Goal: Task Accomplishment & Management: Manage account settings

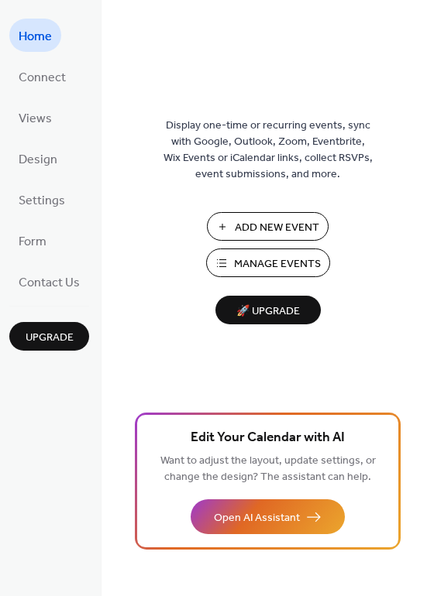
click at [275, 258] on span "Manage Events" at bounding box center [277, 264] width 87 height 16
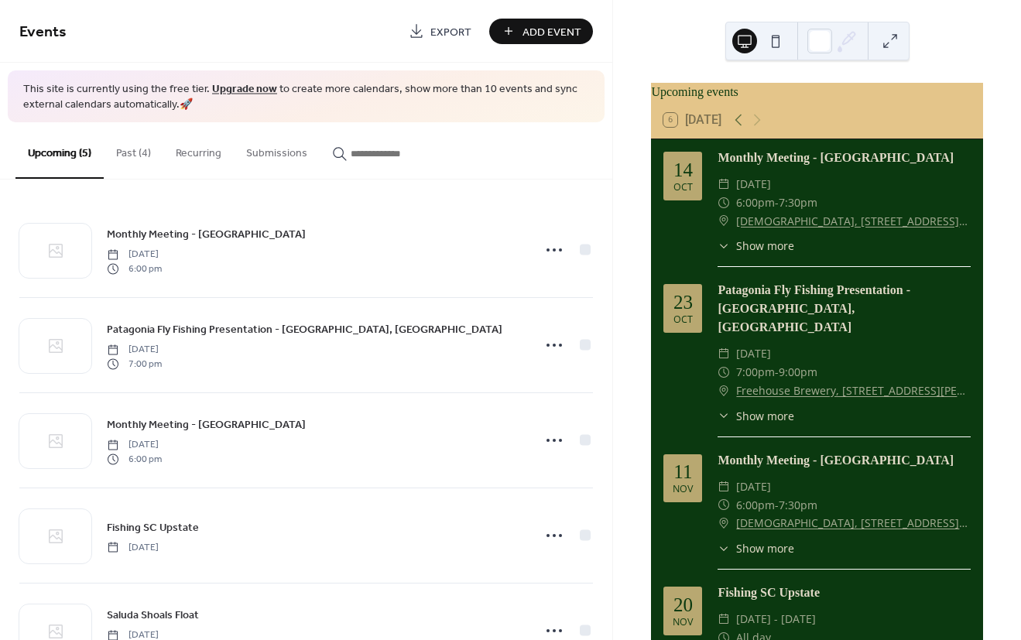
click at [118, 150] on button "Past (4)" at bounding box center [134, 149] width 60 height 55
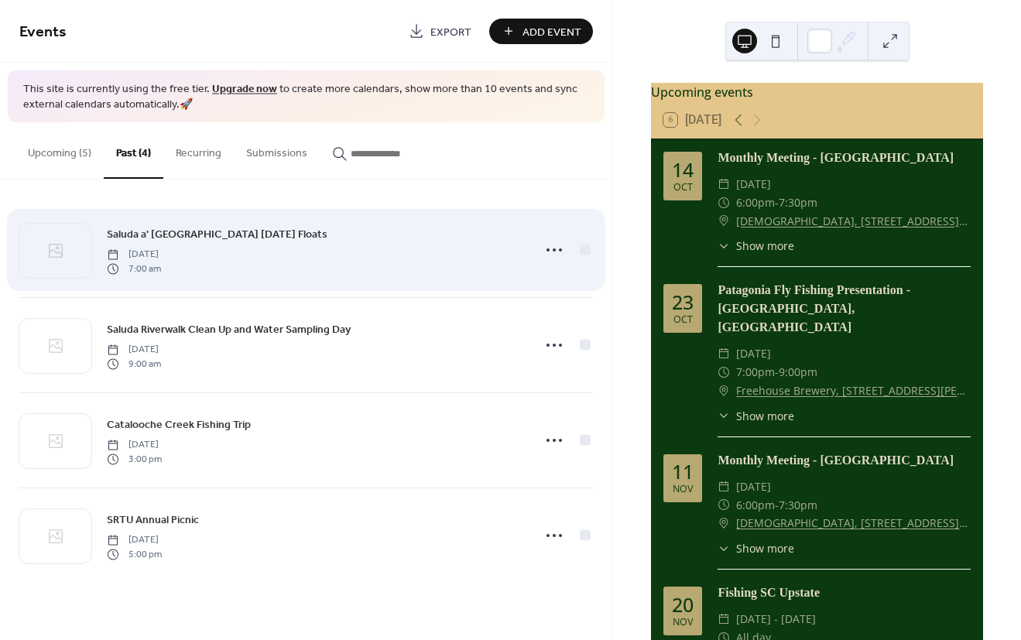
click at [427, 255] on div "Saluda a' [GEOGRAPHIC_DATA] [DATE] Floats [DATE] 7:00 am" at bounding box center [315, 250] width 416 height 50
click at [554, 249] on circle at bounding box center [554, 249] width 3 height 3
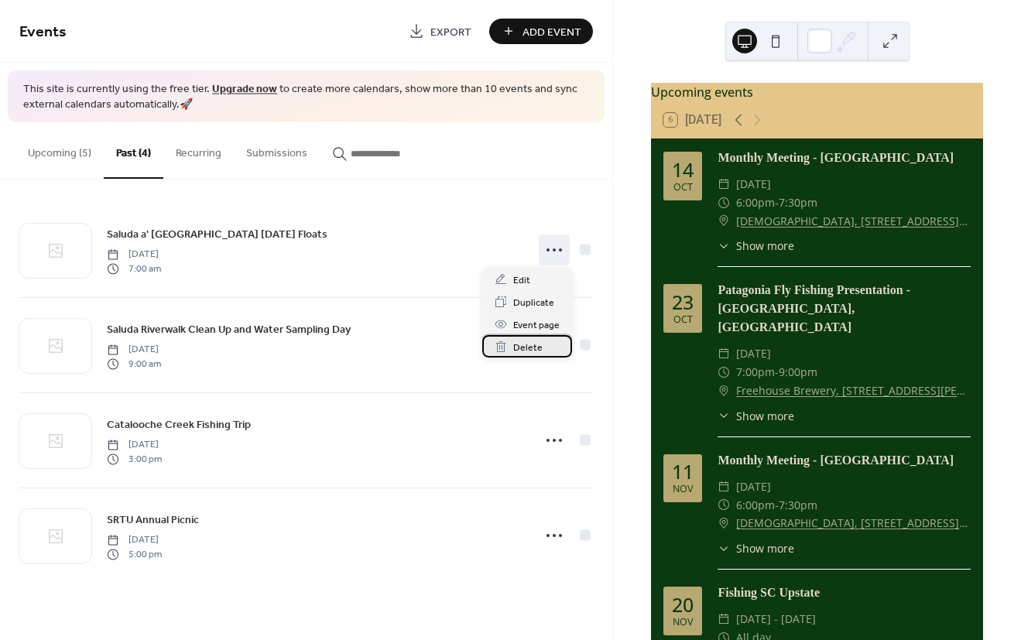
click at [543, 348] on div "Delete" at bounding box center [527, 346] width 90 height 22
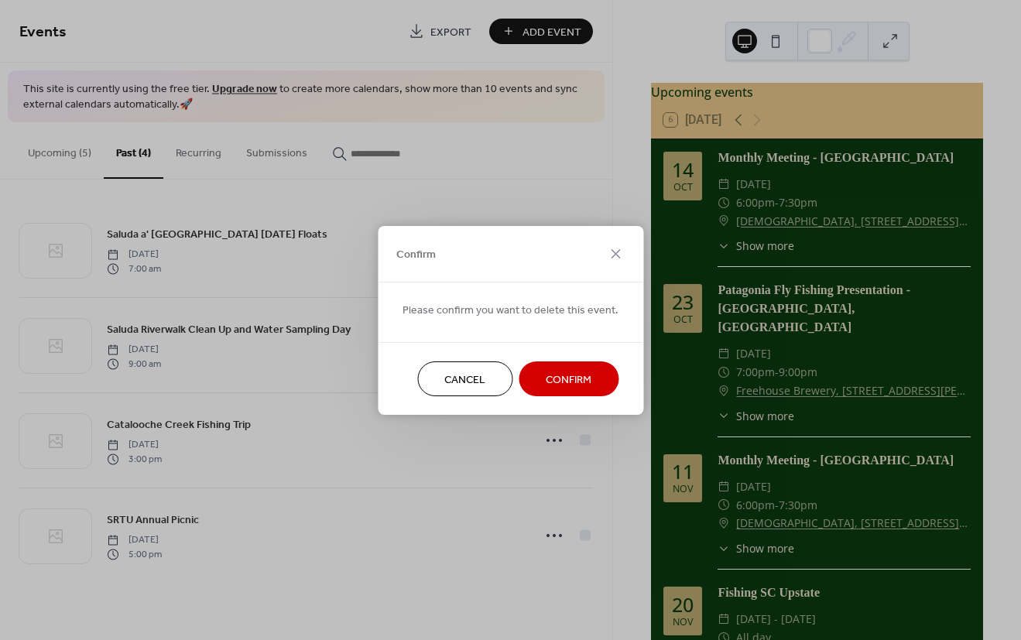
click at [566, 379] on span "Confirm" at bounding box center [569, 380] width 46 height 16
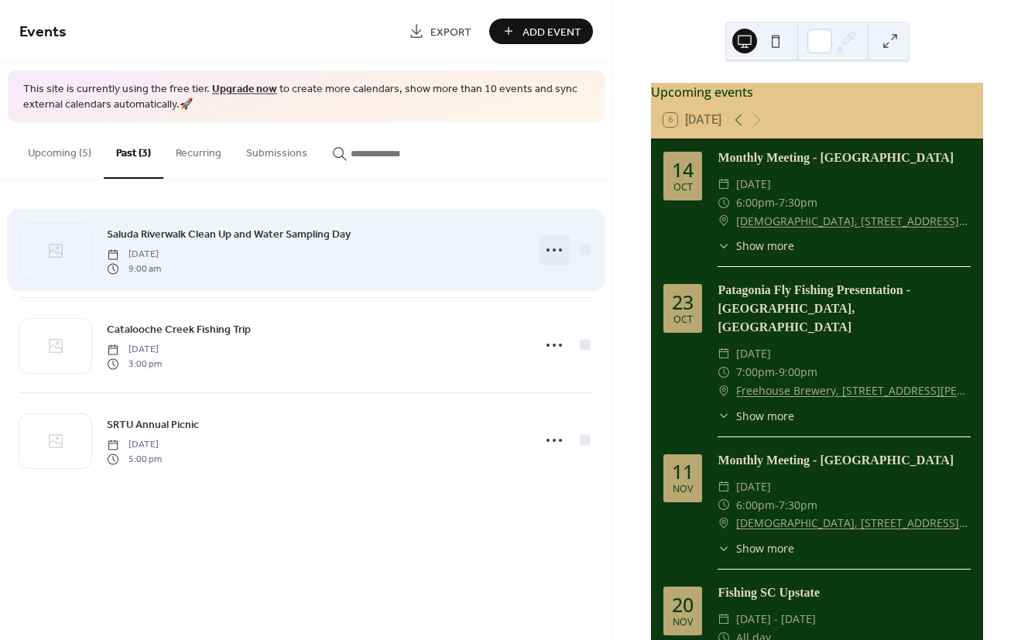
click at [558, 255] on icon at bounding box center [554, 250] width 25 height 25
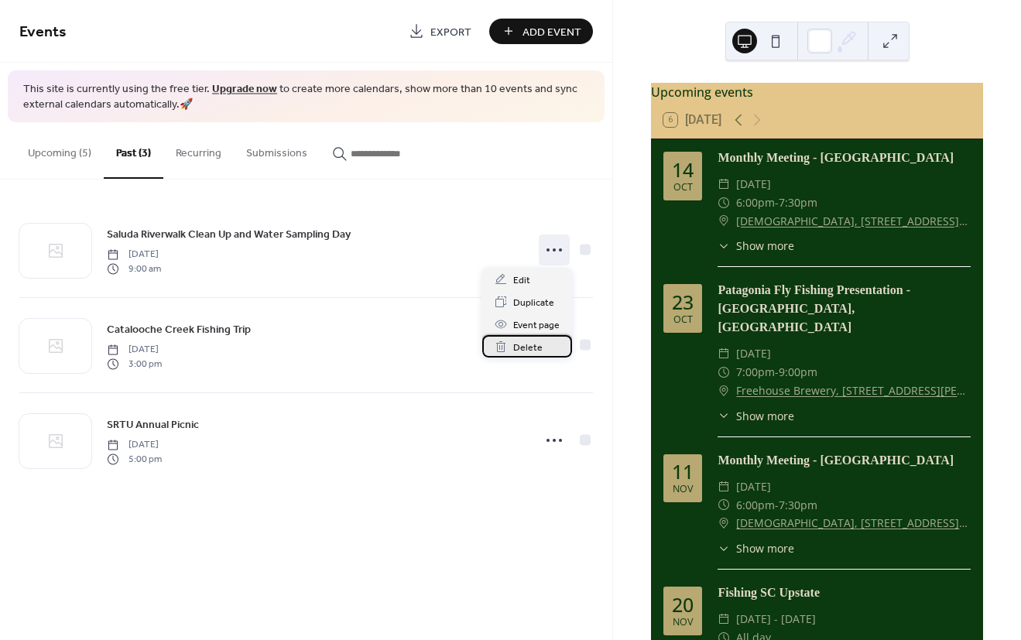
click at [544, 350] on div "Delete" at bounding box center [527, 346] width 90 height 22
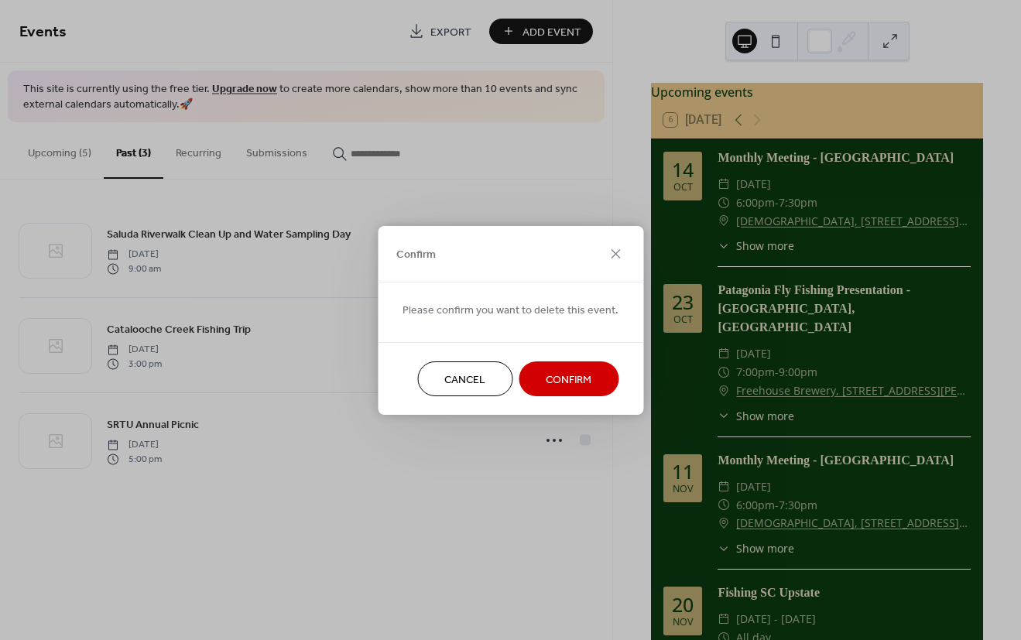
click at [573, 382] on span "Confirm" at bounding box center [569, 380] width 46 height 16
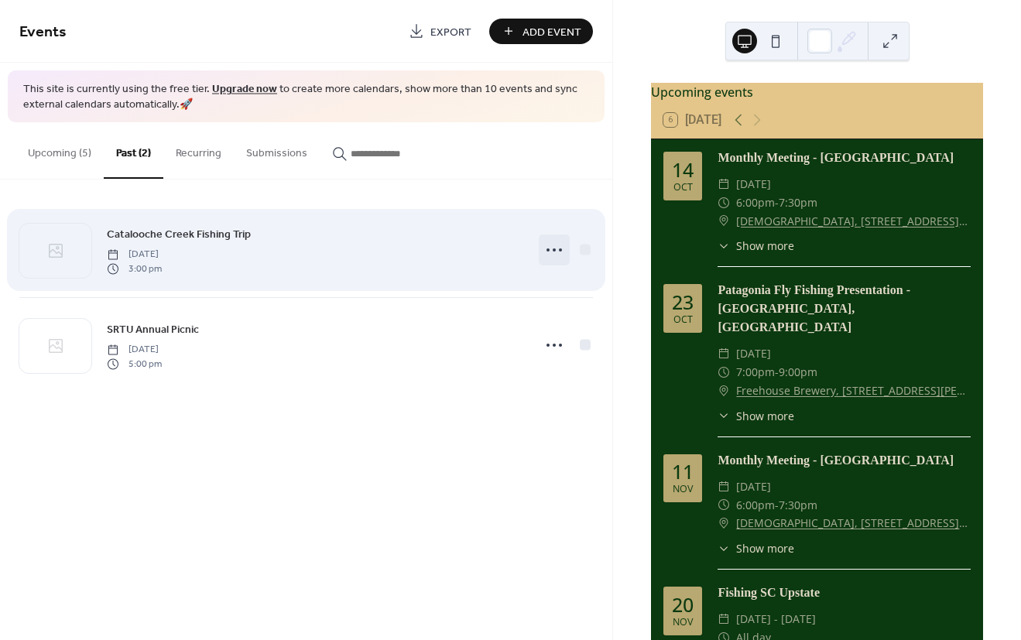
click at [556, 255] on icon at bounding box center [554, 250] width 25 height 25
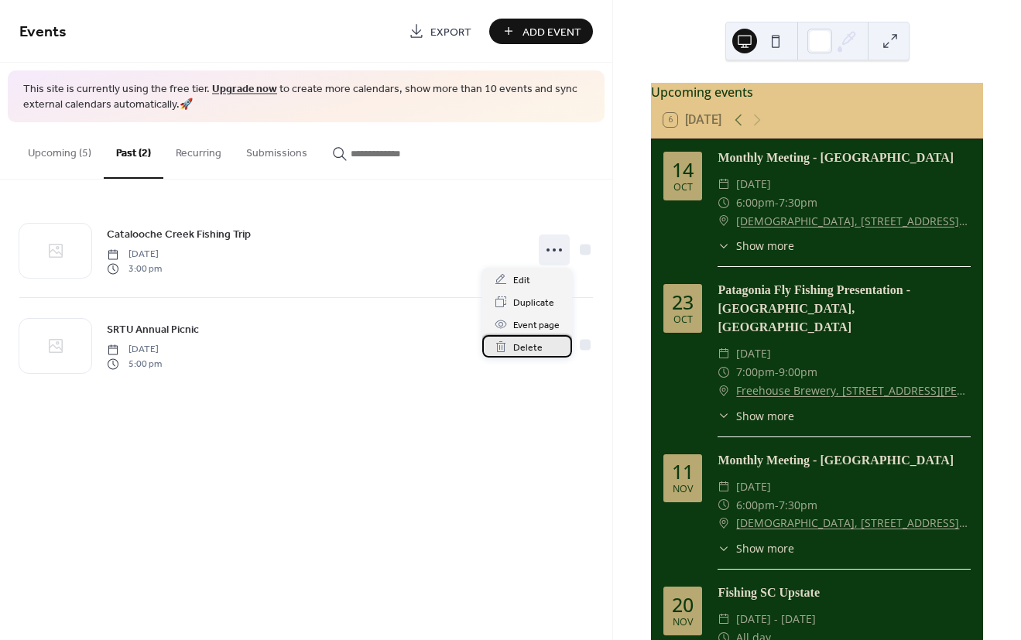
click at [540, 348] on span "Delete" at bounding box center [527, 348] width 29 height 16
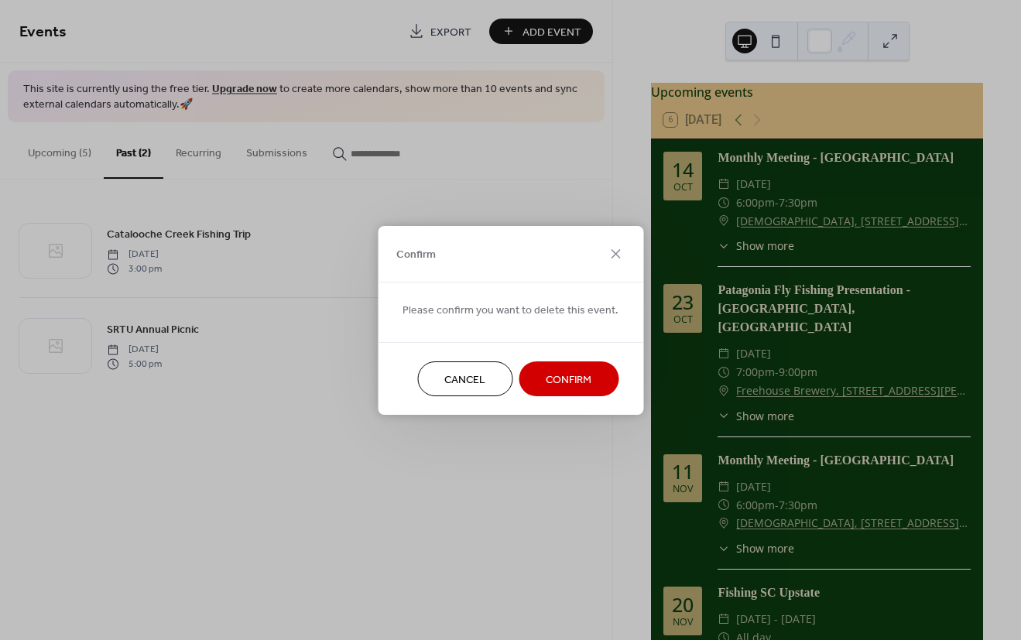
click at [566, 379] on span "Confirm" at bounding box center [569, 380] width 46 height 16
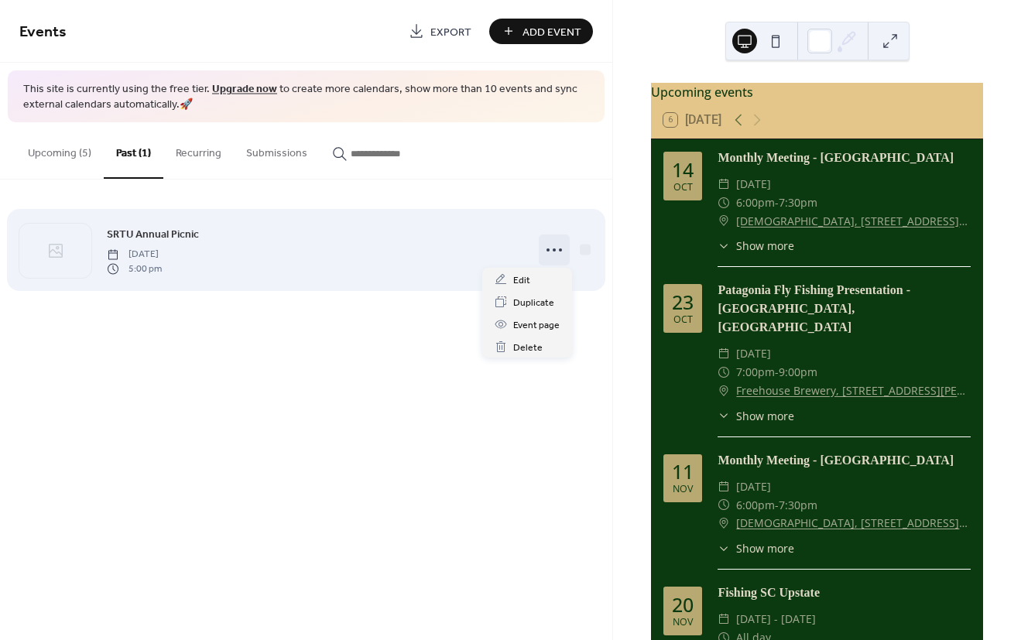
click at [553, 250] on icon at bounding box center [554, 250] width 25 height 25
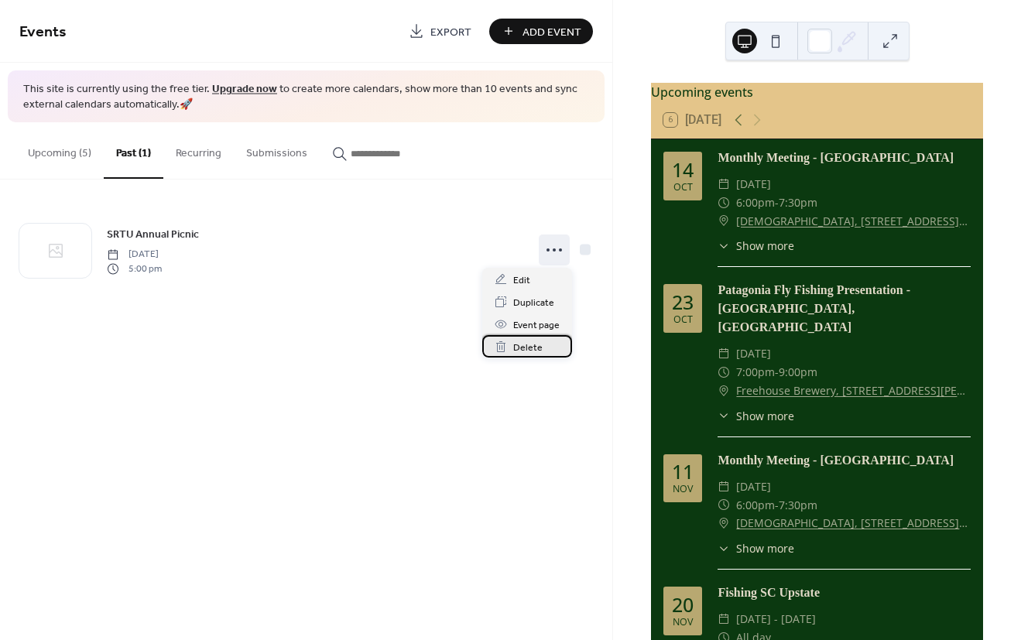
click at [543, 345] on div "Delete" at bounding box center [527, 346] width 90 height 22
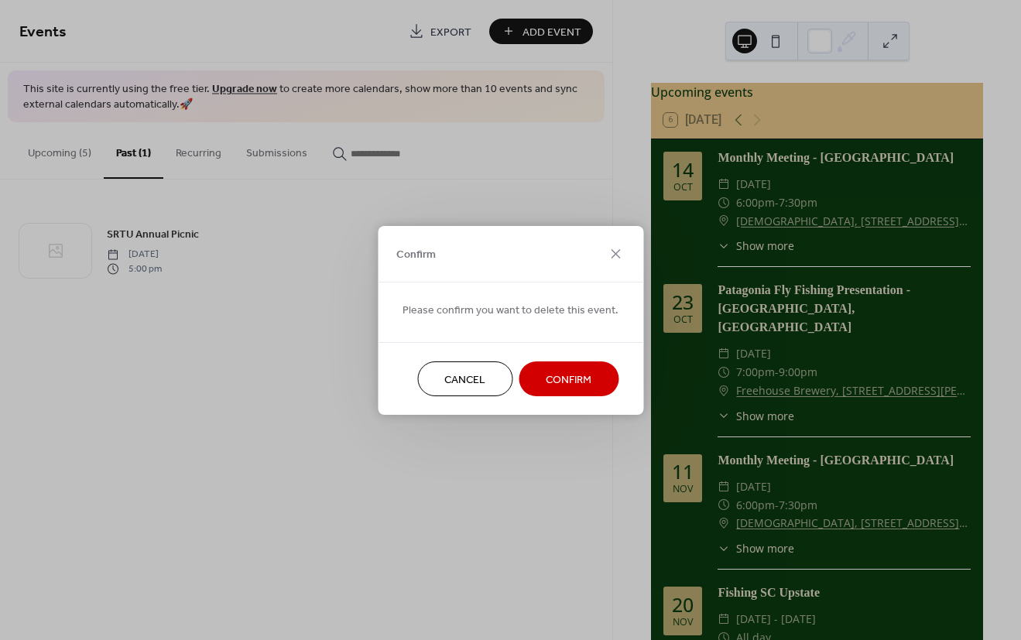
click at [554, 384] on span "Confirm" at bounding box center [569, 380] width 46 height 16
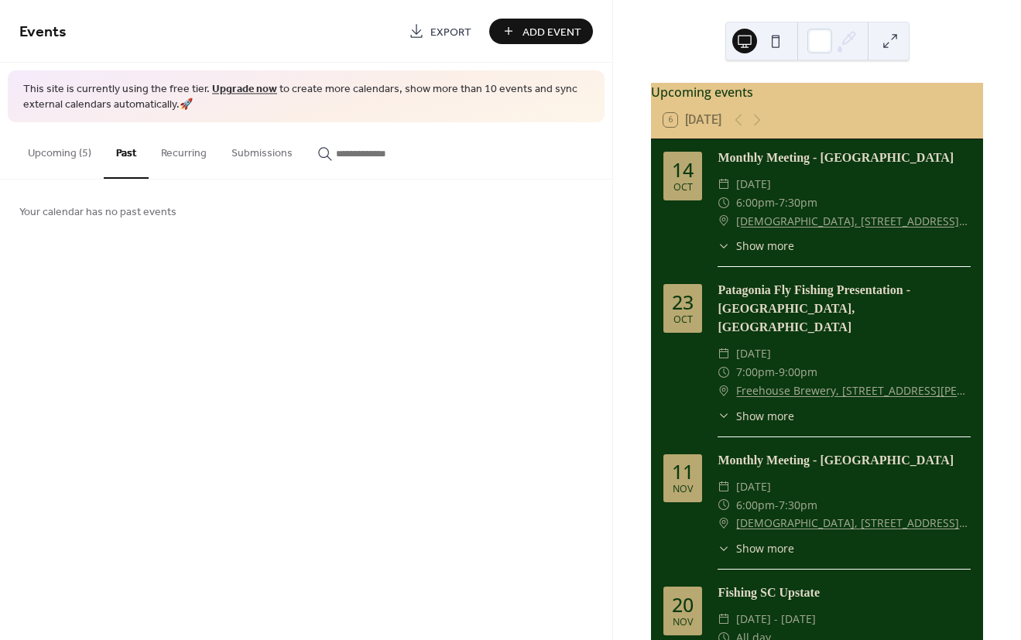
click at [58, 148] on button "Upcoming (5)" at bounding box center [59, 149] width 88 height 55
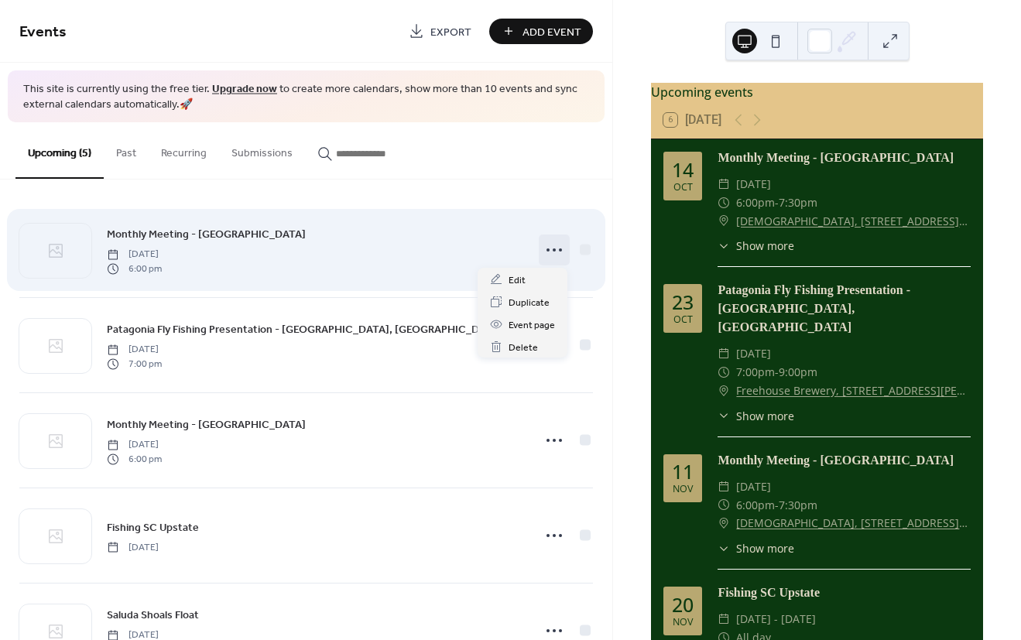
click at [553, 248] on circle at bounding box center [554, 249] width 3 height 3
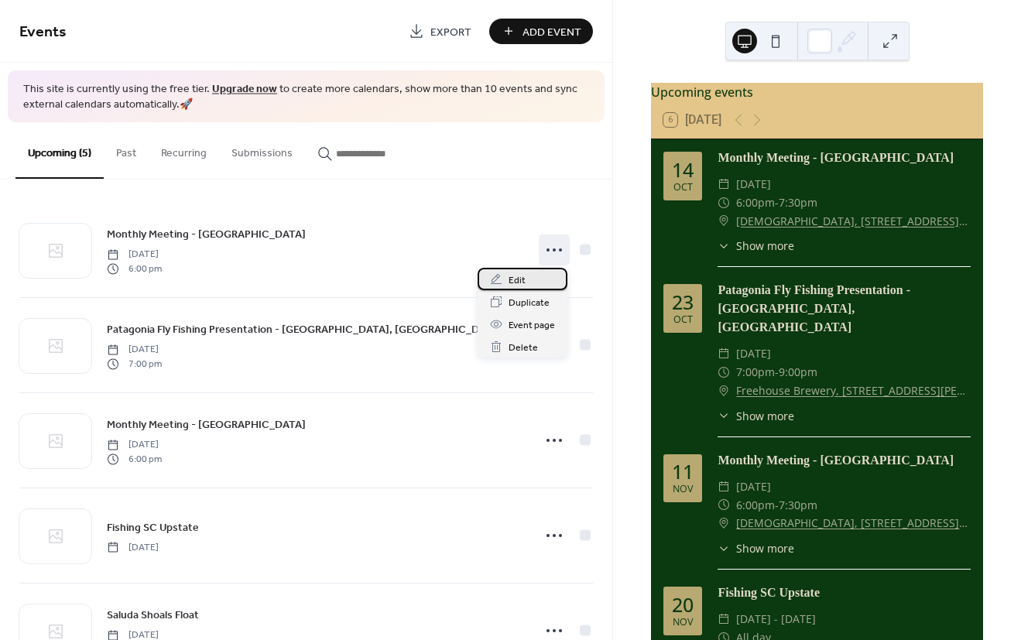
click at [513, 277] on span "Edit" at bounding box center [517, 280] width 17 height 16
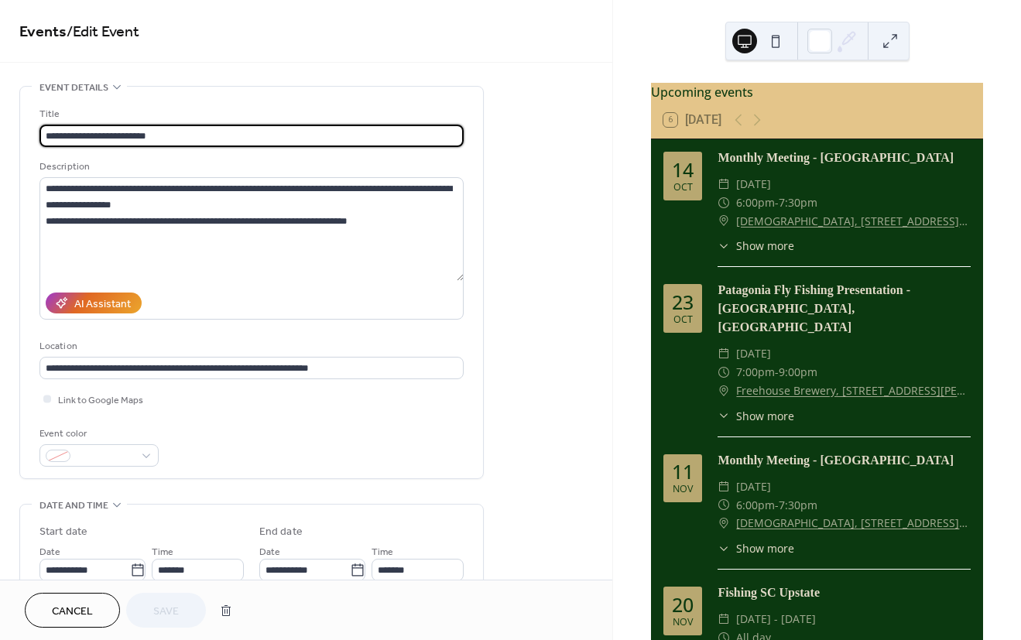
click at [74, 611] on span "Cancel" at bounding box center [72, 612] width 41 height 16
